Goal: Communication & Community: Participate in discussion

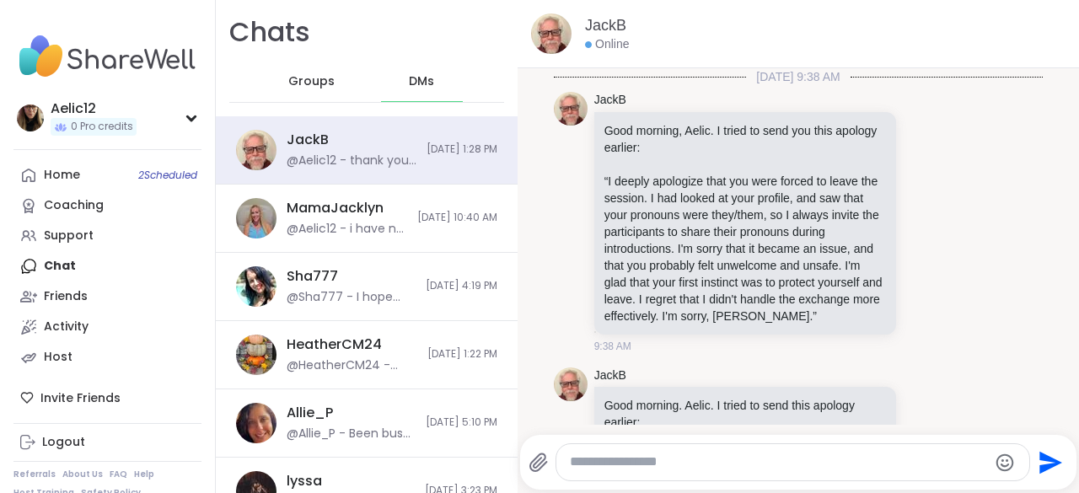
scroll to position [6152, 0]
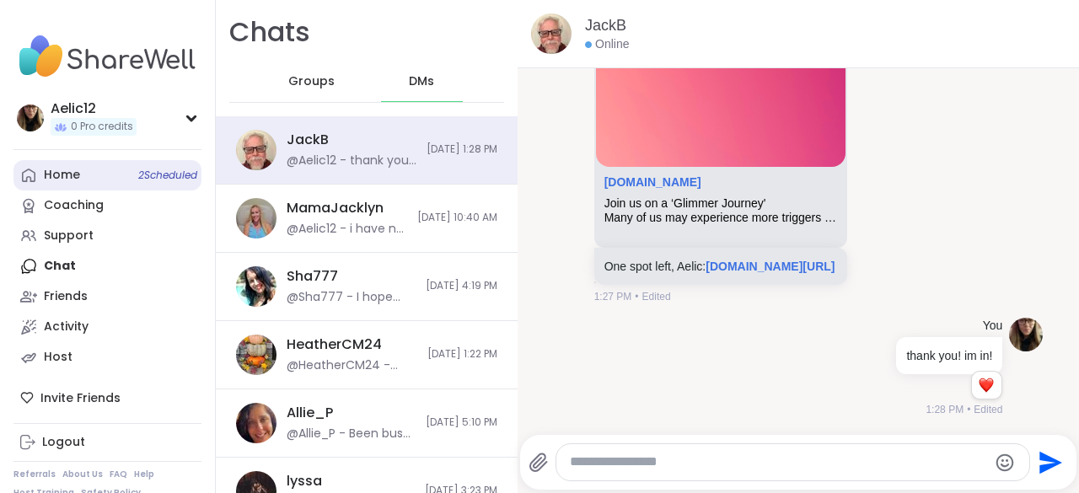
click at [118, 187] on link "Home 2 Scheduled" at bounding box center [107, 175] width 188 height 30
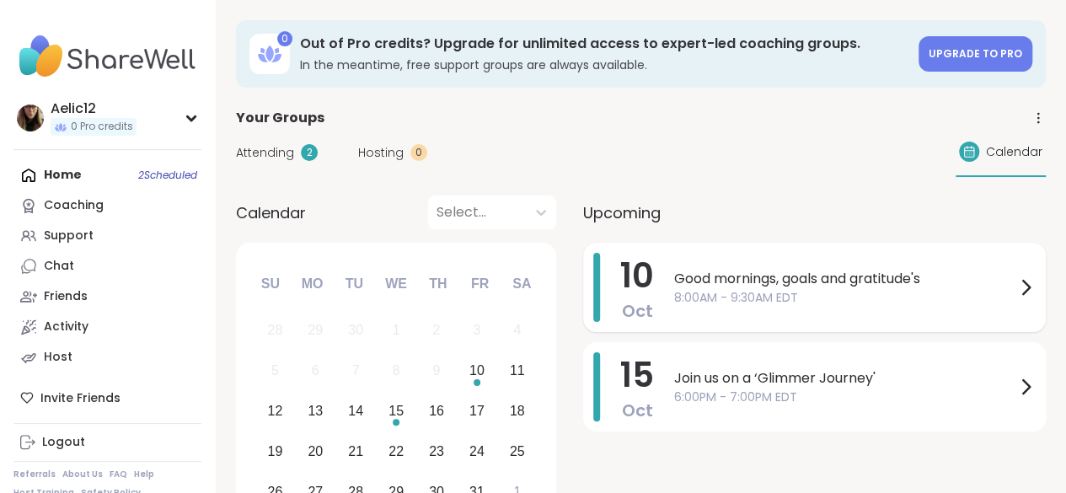
click at [700, 290] on span "8:00AM - 9:30AM EDT" at bounding box center [844, 298] width 341 height 18
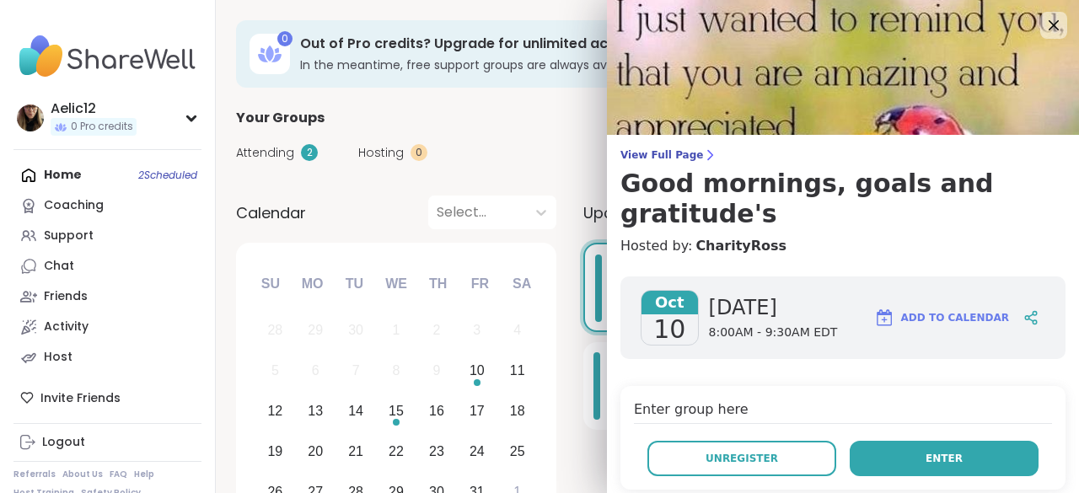
click at [941, 441] on button "Enter" at bounding box center [944, 458] width 189 height 35
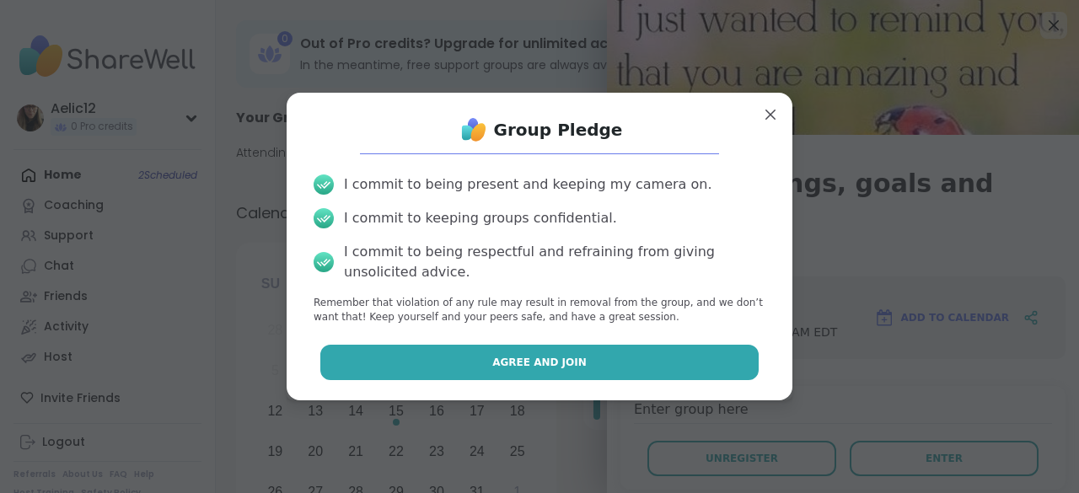
click at [724, 368] on button "Agree and Join" at bounding box center [539, 362] width 439 height 35
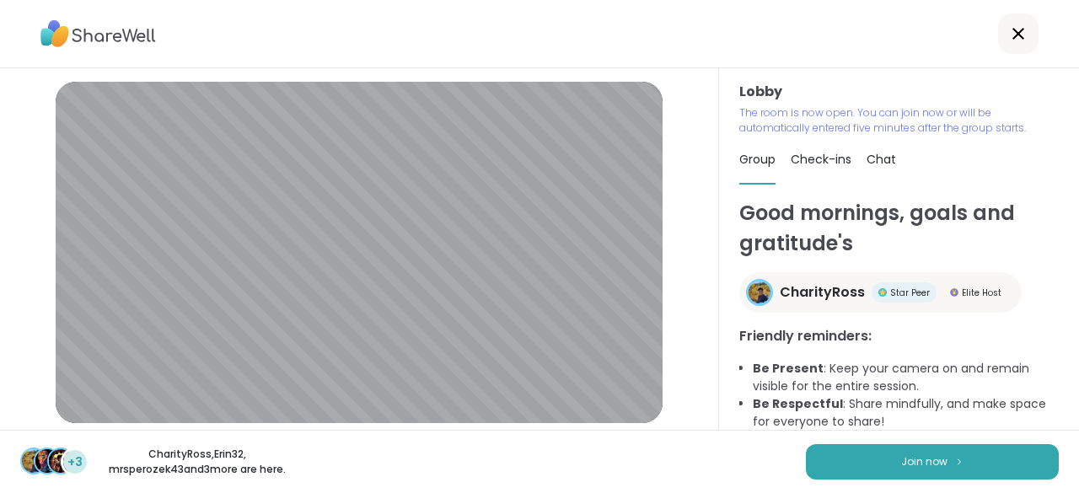
click at [973, 452] on button "Join now" at bounding box center [932, 461] width 253 height 35
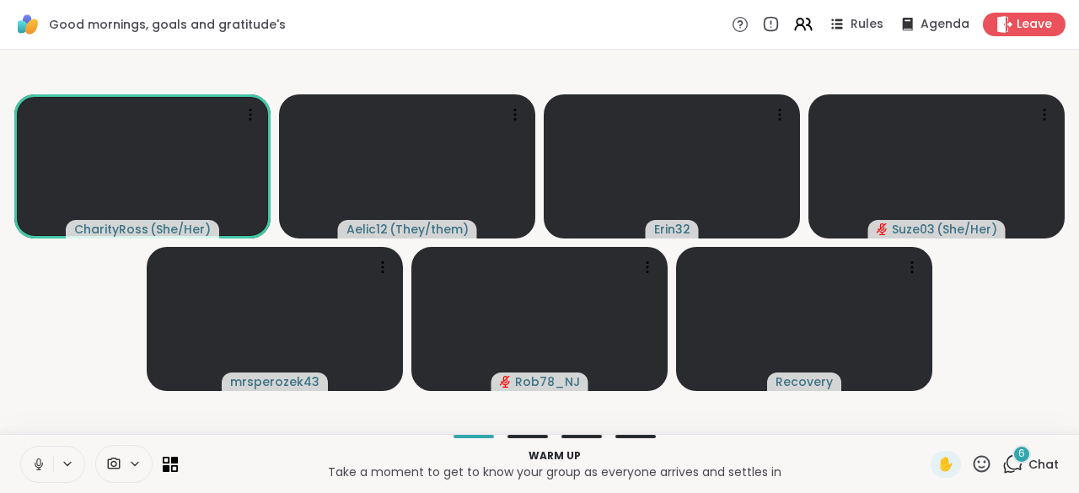
click at [41, 472] on button at bounding box center [37, 464] width 32 height 35
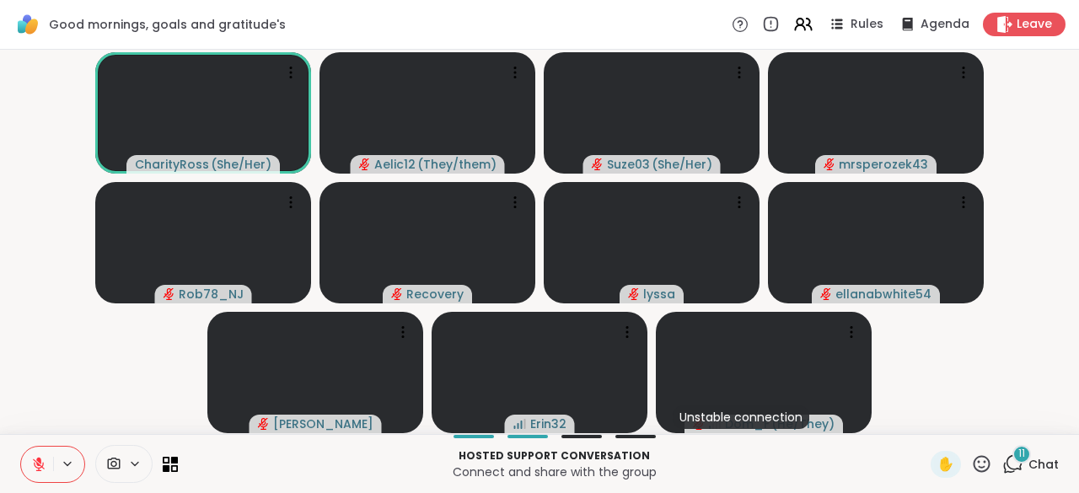
click at [41, 472] on button at bounding box center [37, 464] width 32 height 35
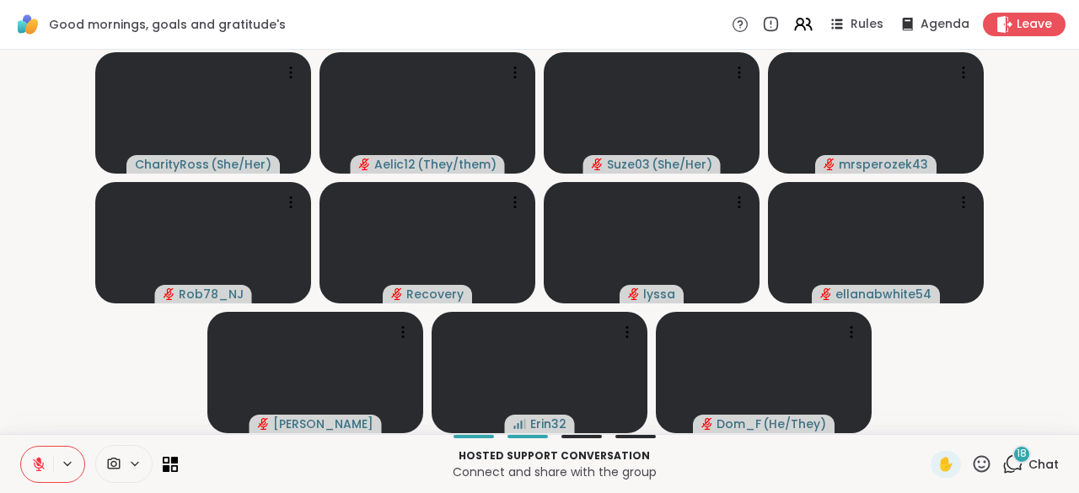
click at [41, 472] on button at bounding box center [37, 464] width 32 height 35
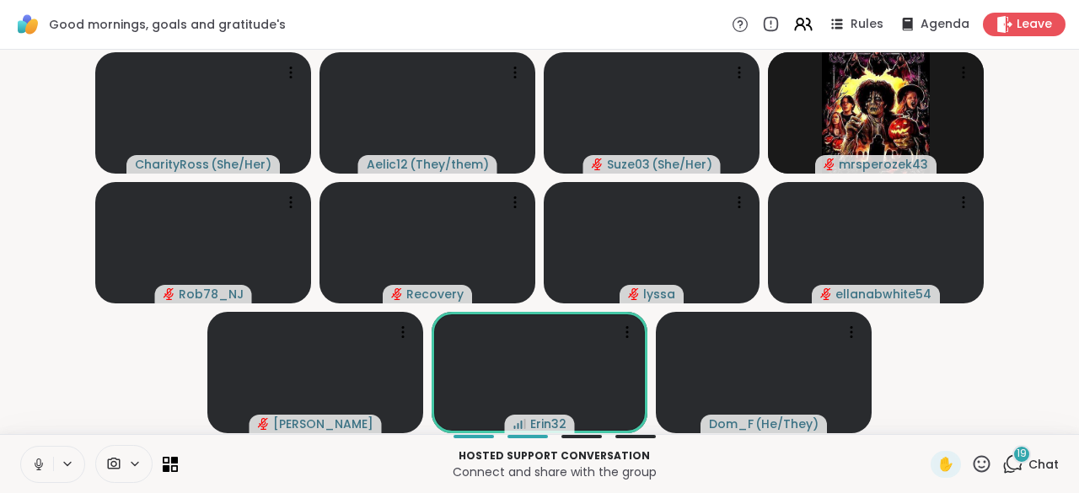
click at [41, 472] on button at bounding box center [37, 464] width 32 height 35
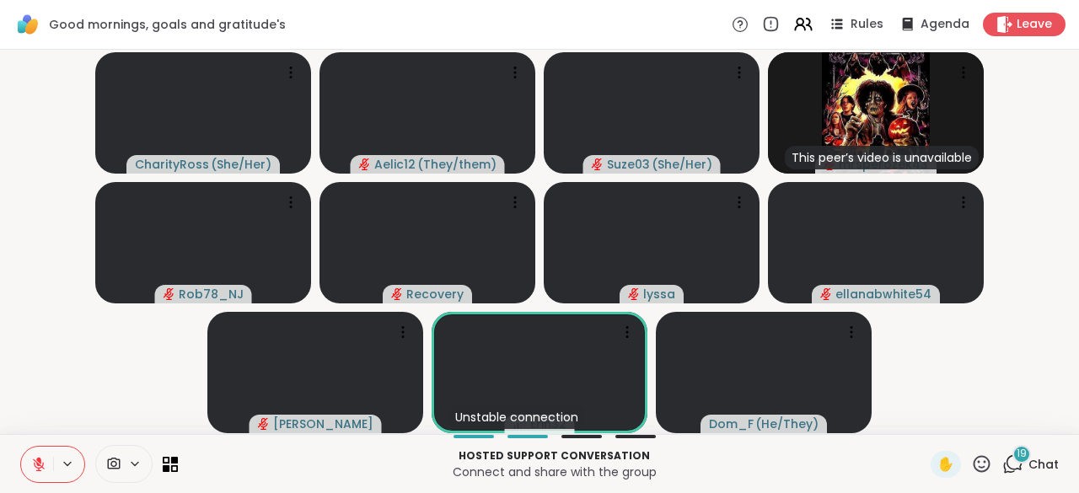
click at [41, 472] on button at bounding box center [37, 464] width 32 height 35
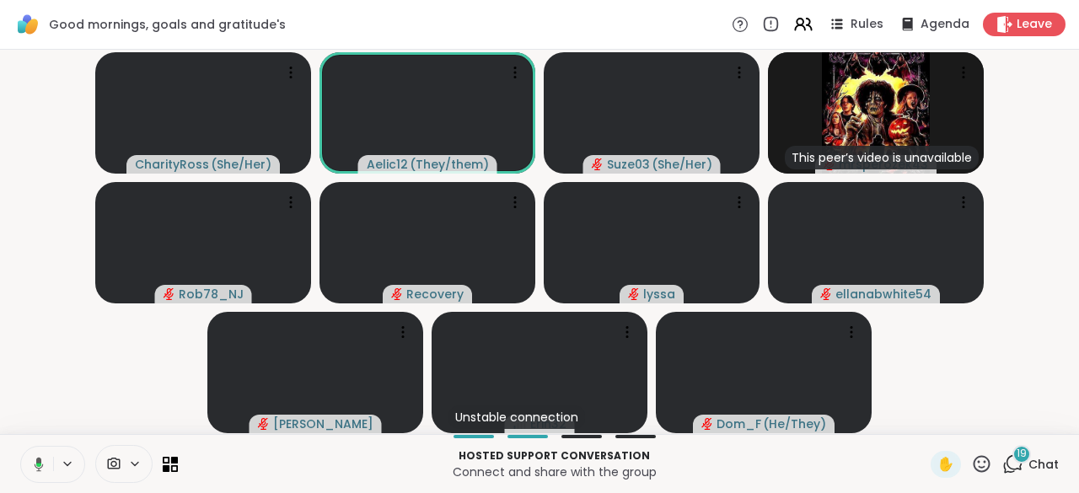
click at [41, 472] on button at bounding box center [36, 464] width 35 height 35
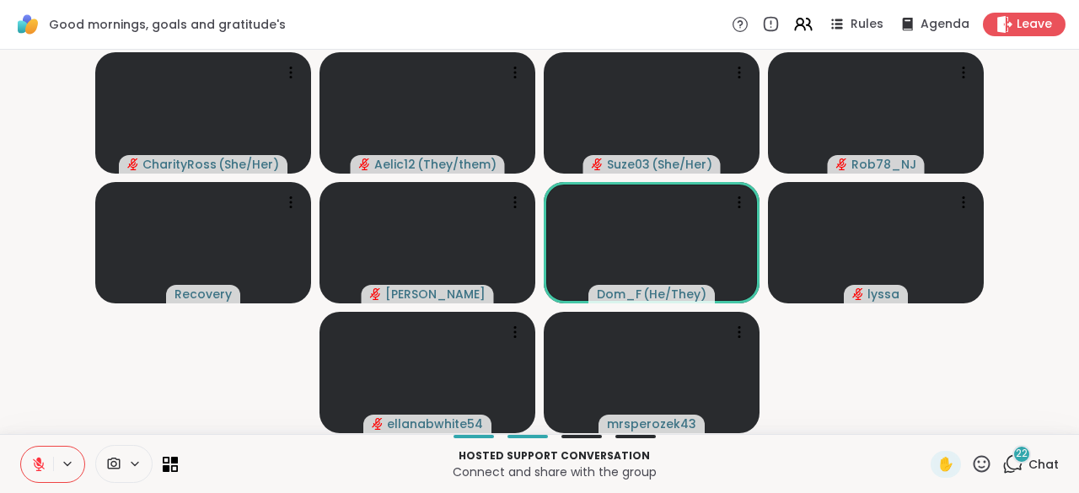
drag, startPoint x: 32, startPoint y: 491, endPoint x: 381, endPoint y: 14, distance: 590.4
click at [381, 14] on div "Good mornings, goals and gratitude's Rules Agenda Leave" at bounding box center [539, 25] width 1079 height 50
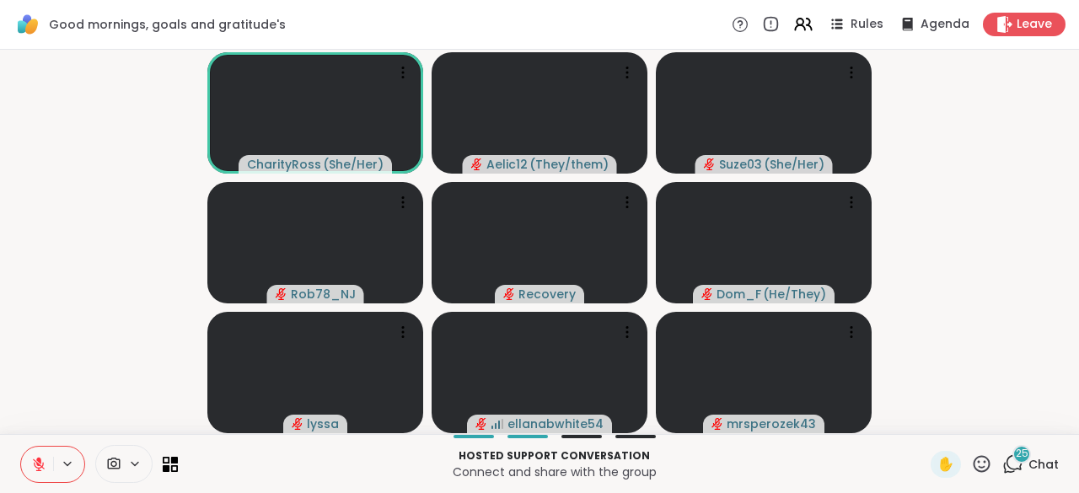
click at [42, 461] on icon at bounding box center [38, 464] width 15 height 15
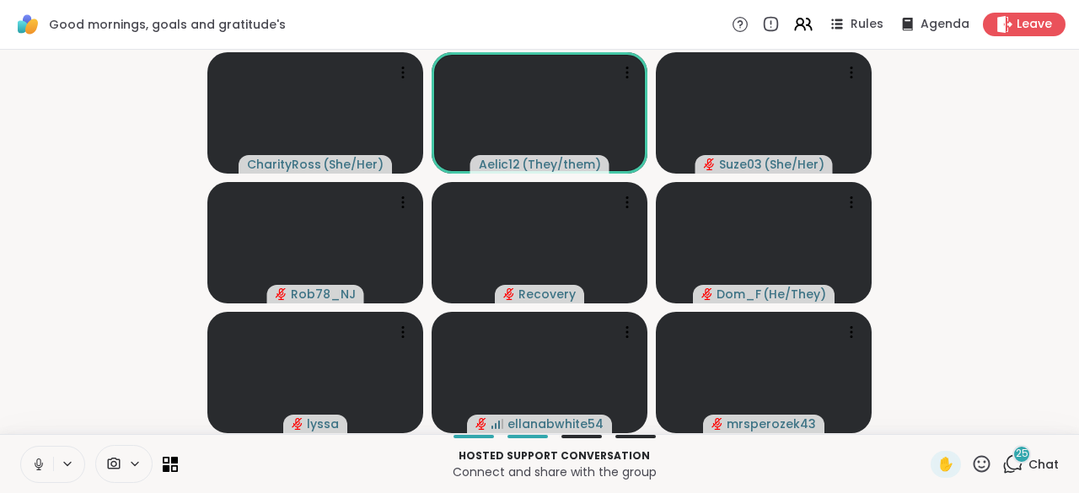
click at [35, 463] on icon at bounding box center [38, 464] width 15 height 15
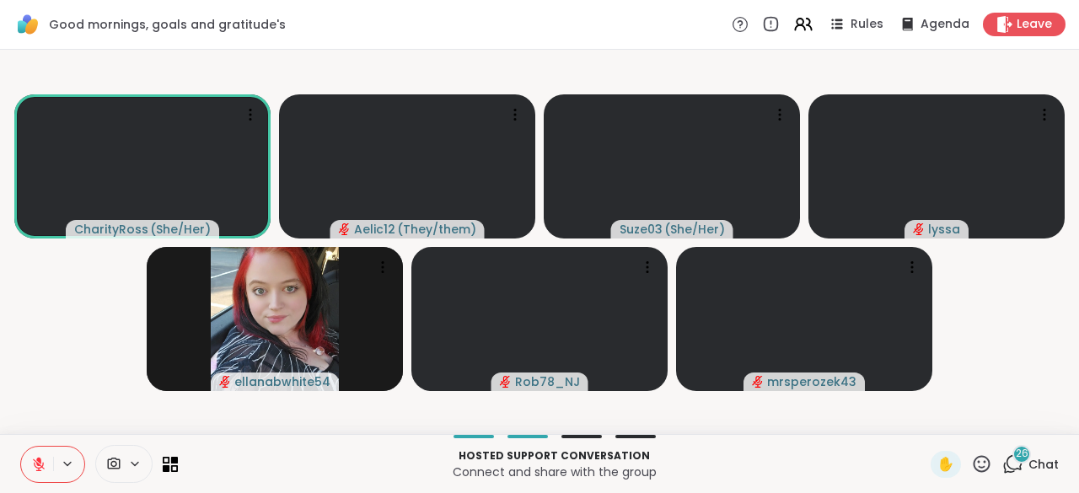
drag, startPoint x: 770, startPoint y: 3, endPoint x: 636, endPoint y: 26, distance: 136.9
click at [636, 26] on div "Good mornings, goals and gratitude's Rules Agenda Leave" at bounding box center [539, 25] width 1079 height 50
click at [1033, 18] on span "Leave" at bounding box center [1035, 25] width 37 height 18
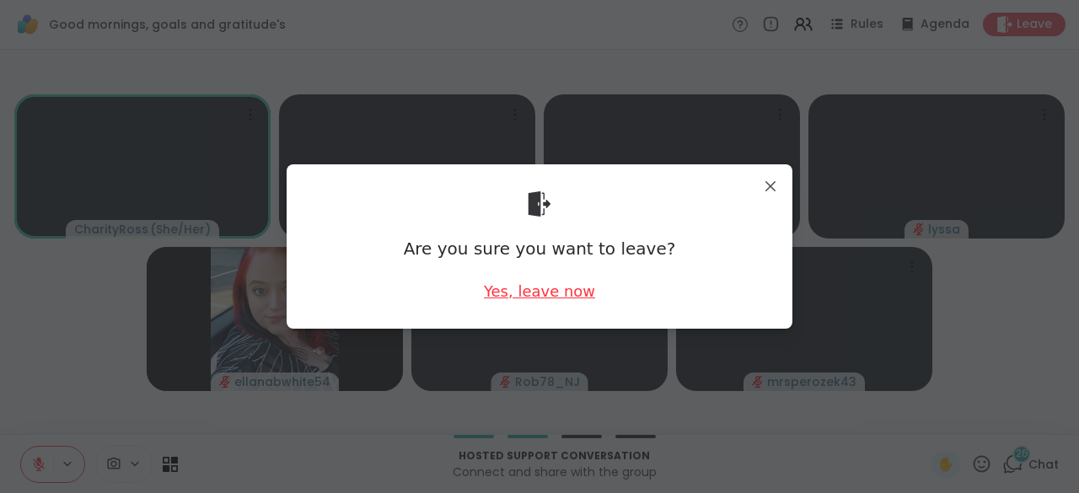
click at [569, 288] on div "Yes, leave now" at bounding box center [539, 291] width 111 height 21
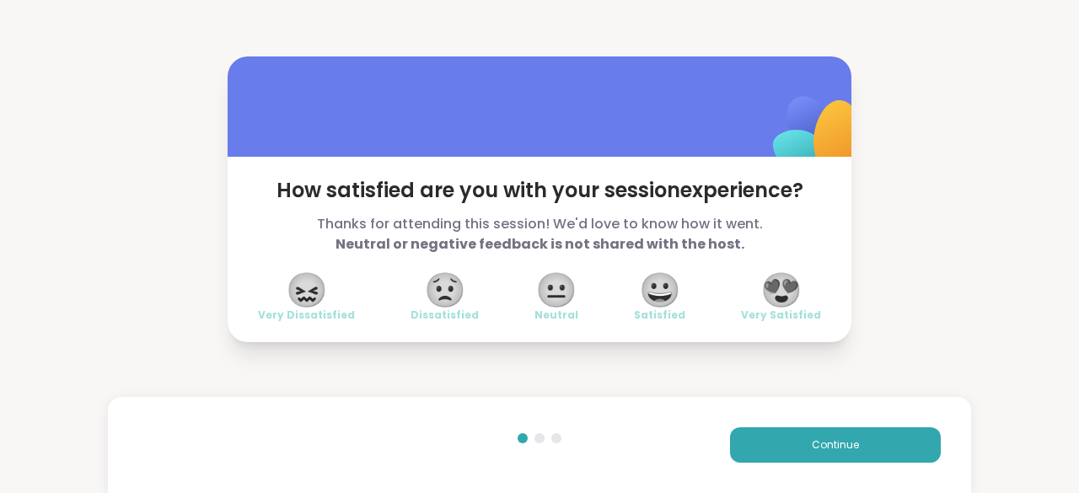
click at [775, 298] on span "😍" at bounding box center [781, 290] width 42 height 30
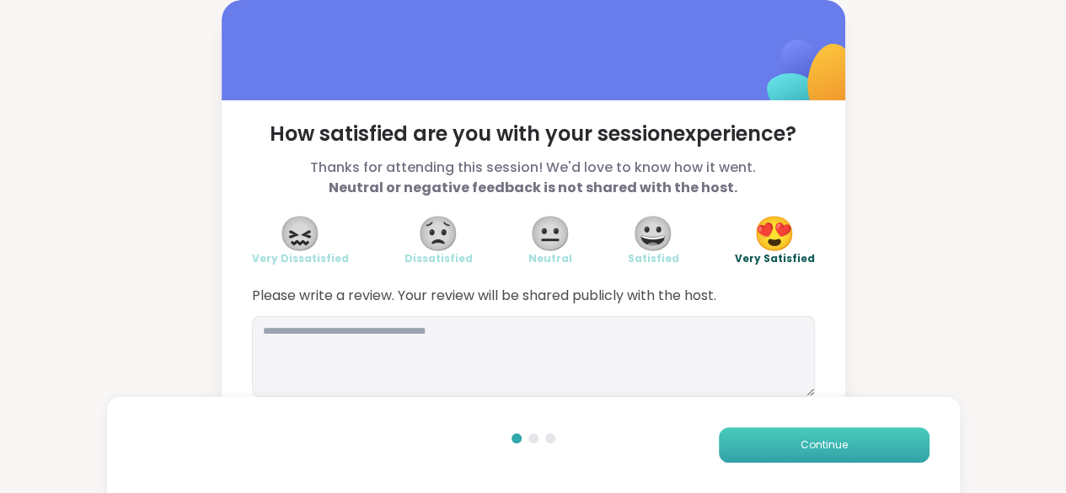
click at [789, 432] on button "Continue" at bounding box center [824, 444] width 211 height 35
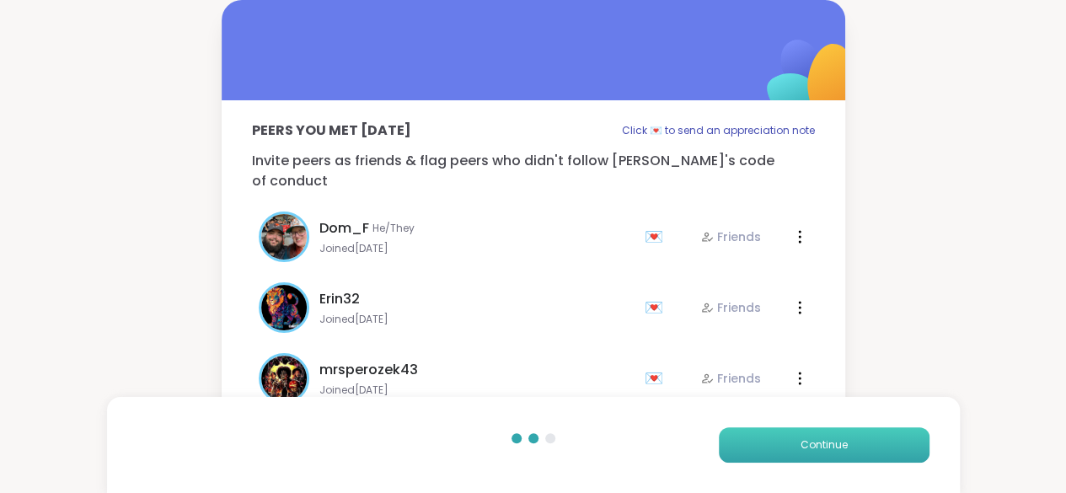
click at [789, 432] on button "Continue" at bounding box center [824, 444] width 211 height 35
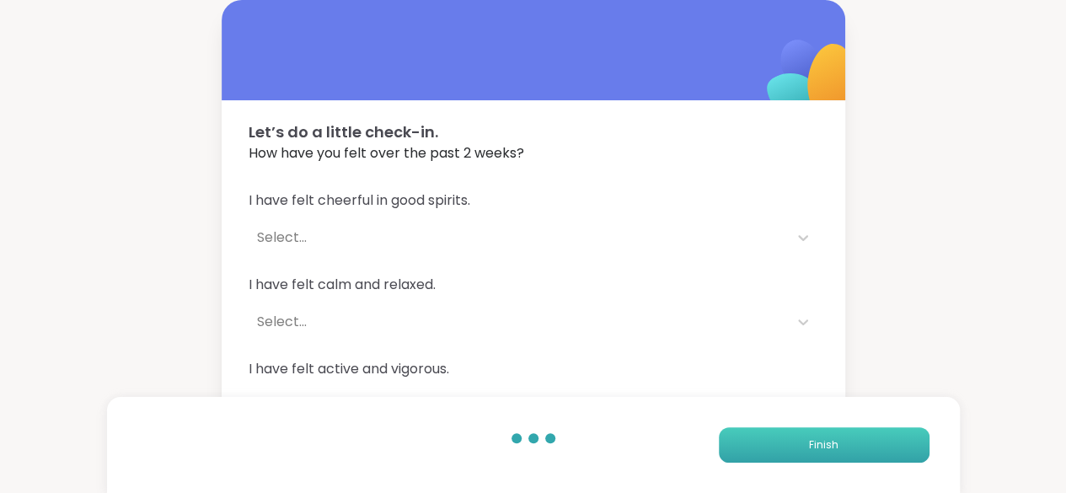
click at [789, 432] on button "Finish" at bounding box center [824, 444] width 211 height 35
